Goal: Task Accomplishment & Management: Manage account settings

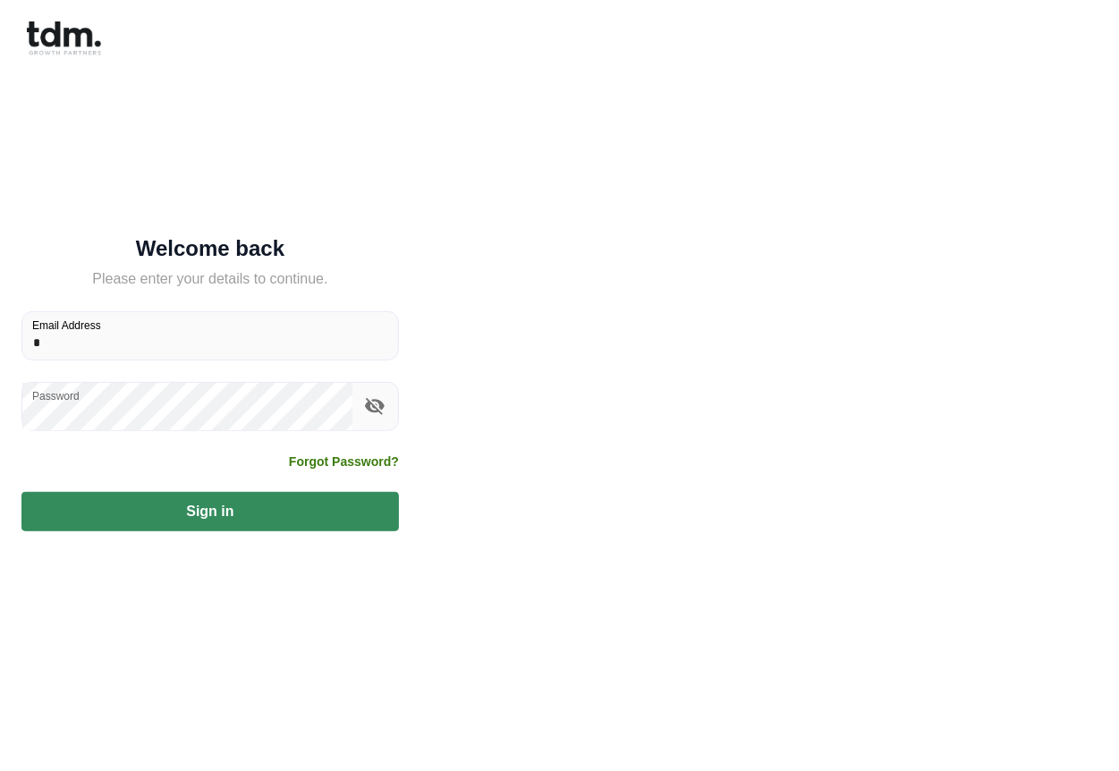
type input "**********"
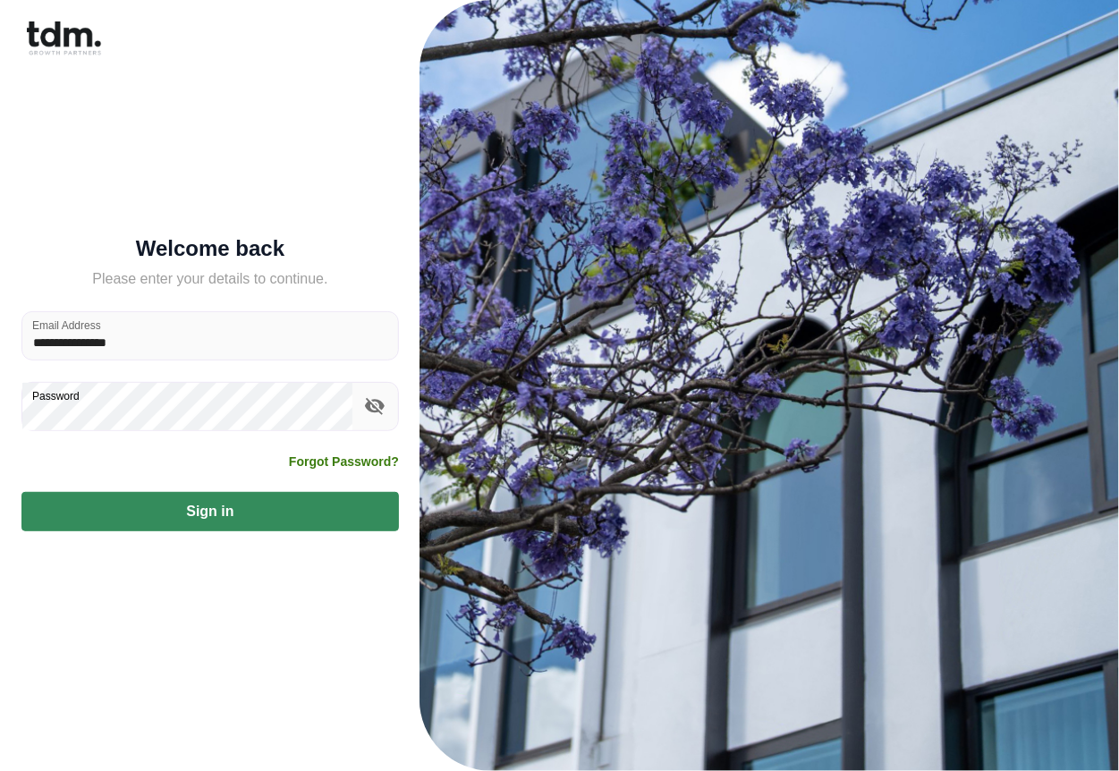
click at [377, 411] on icon "toggle password visibility" at bounding box center [375, 406] width 20 height 17
click at [377, 411] on icon "toggle password visibility" at bounding box center [375, 406] width 20 height 13
click at [312, 509] on button "Sign in" at bounding box center [209, 511] width 377 height 39
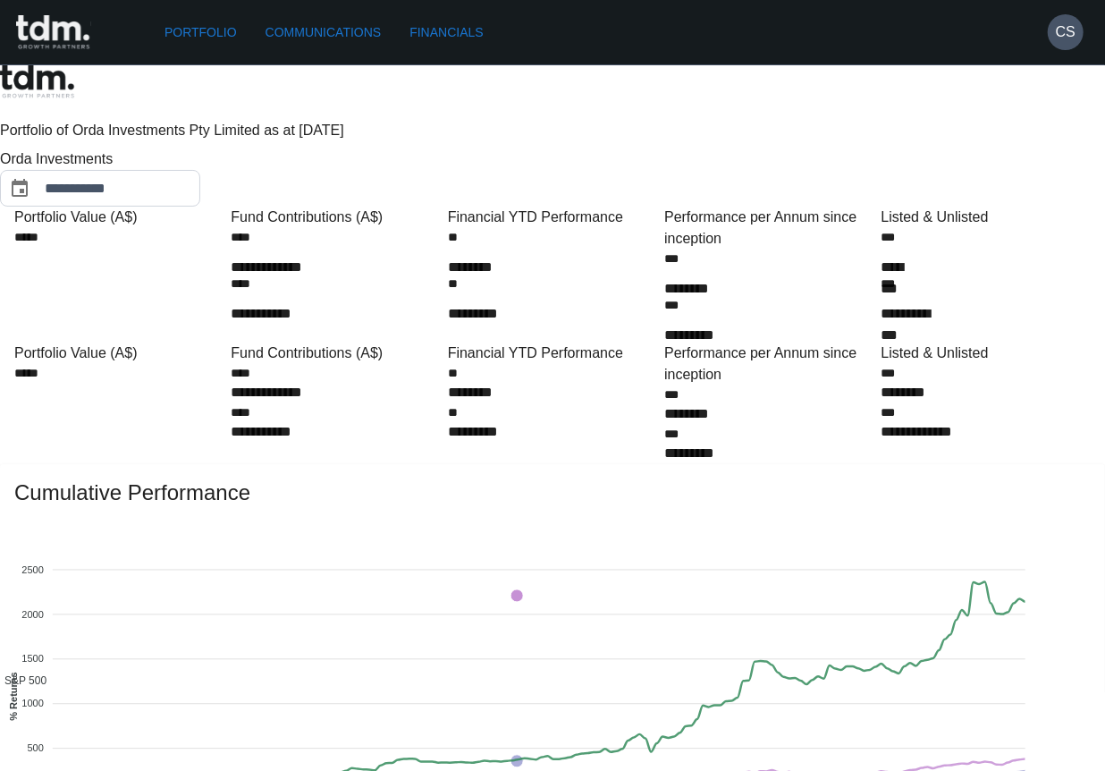
click at [344, 34] on link "Communications" at bounding box center [323, 32] width 131 height 33
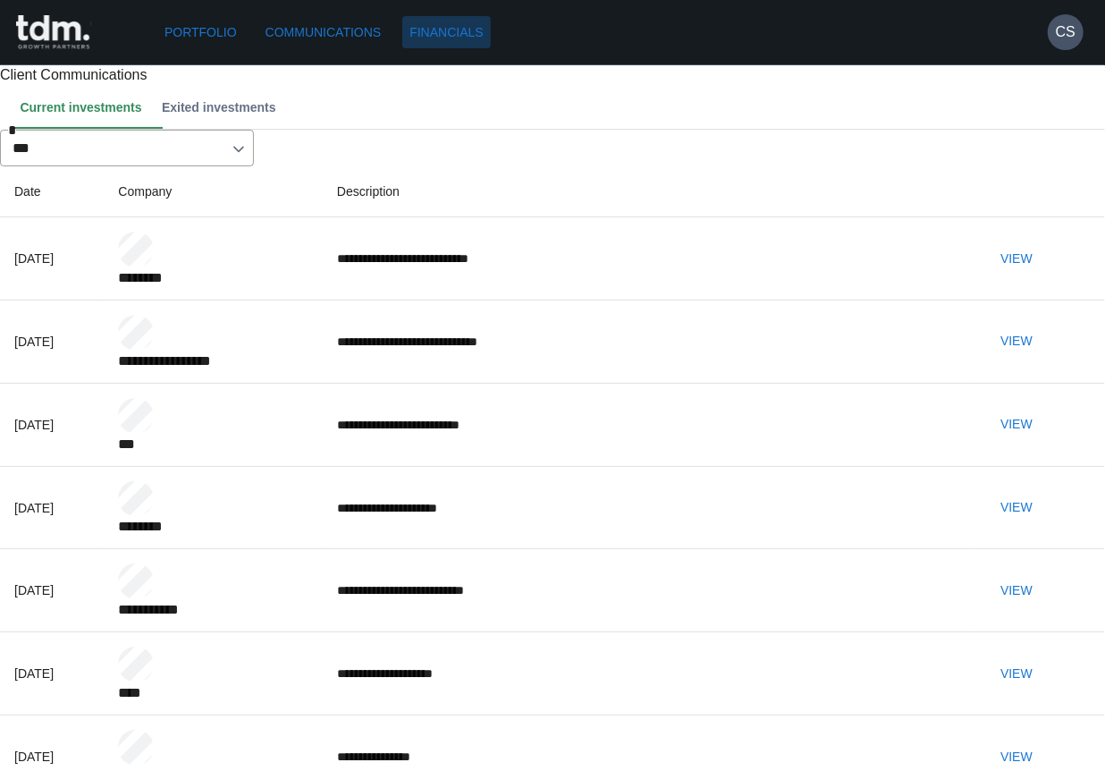
click at [442, 31] on link "Financials" at bounding box center [446, 32] width 88 height 33
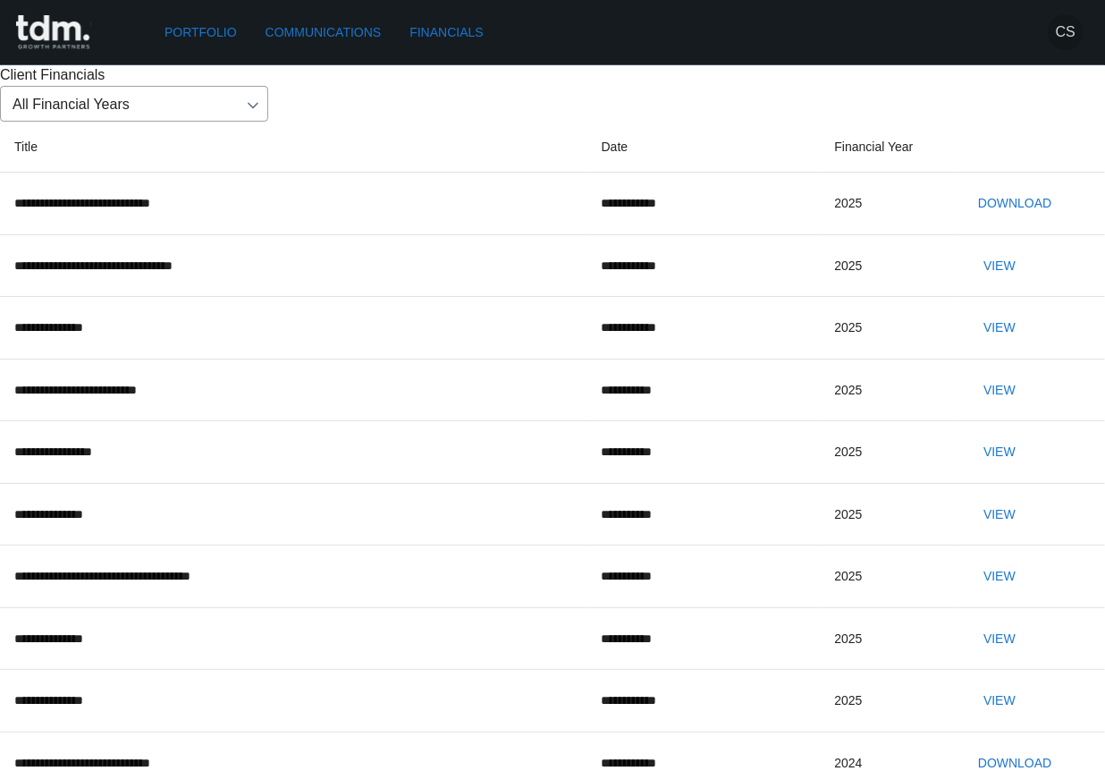
click at [1073, 46] on button "CS" at bounding box center [1066, 32] width 36 height 36
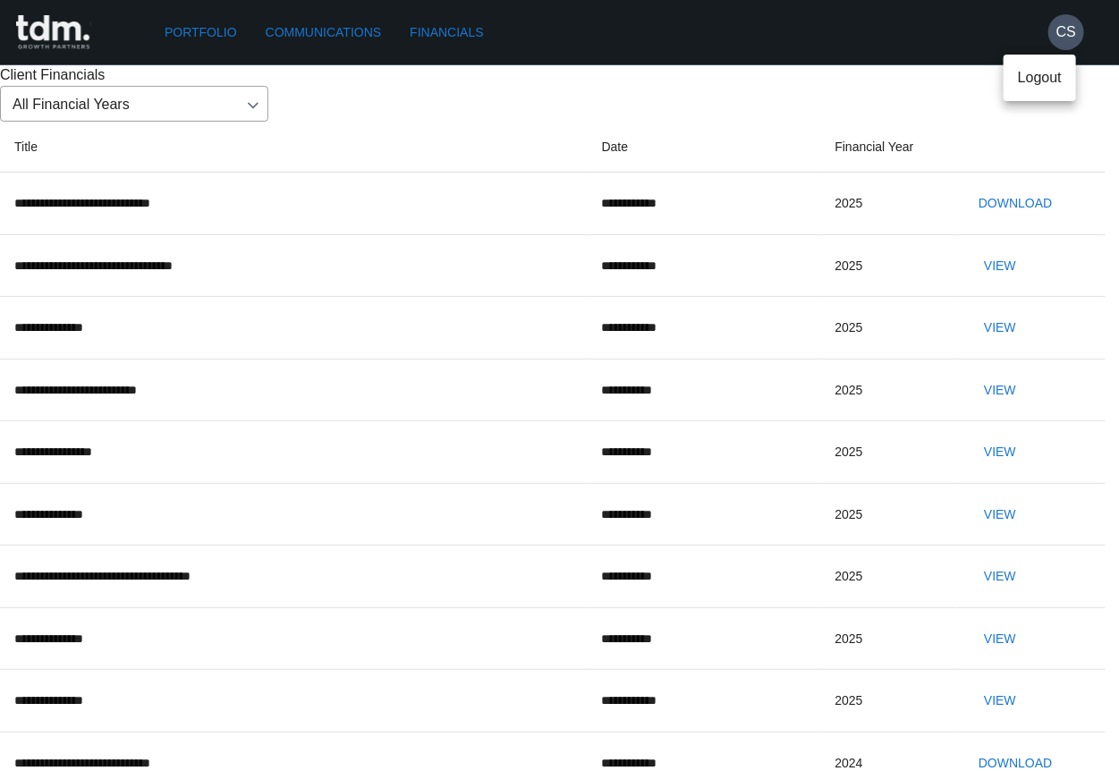
click at [1051, 79] on p "Logout" at bounding box center [1040, 77] width 44 height 21
